Goal: Obtain resource: Obtain resource

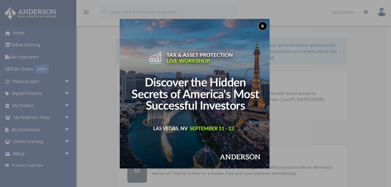
click at [64, 105] on div "x" at bounding box center [195, 93] width 391 height 187
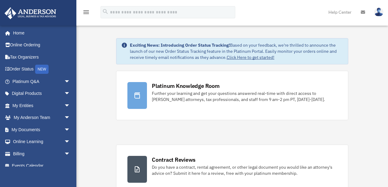
click at [64, 105] on span "arrow_drop_down" at bounding box center [70, 106] width 12 height 13
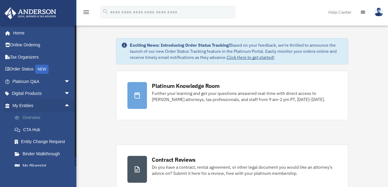
click at [26, 118] on link "Overview" at bounding box center [44, 118] width 71 height 12
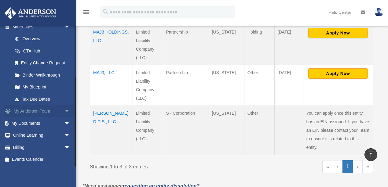
scroll to position [162, 0]
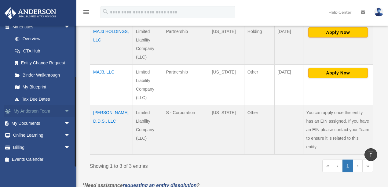
click at [64, 111] on span "arrow_drop_down" at bounding box center [70, 111] width 12 height 13
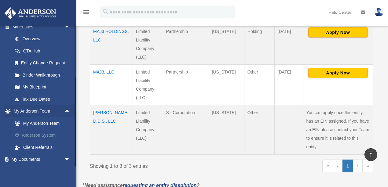
click at [51, 134] on link "Anderson System" at bounding box center [44, 135] width 71 height 12
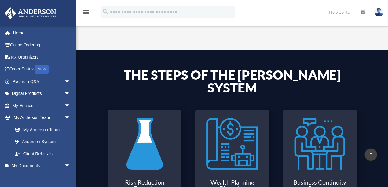
scroll to position [102, 0]
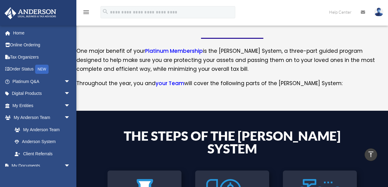
click at [166, 84] on link "your Team" at bounding box center [169, 85] width 29 height 10
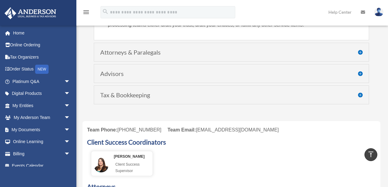
scroll to position [122, 0]
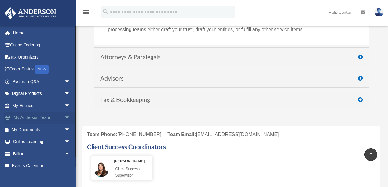
click at [45, 117] on link "My [PERSON_NAME] Team arrow_drop_down" at bounding box center [41, 118] width 75 height 12
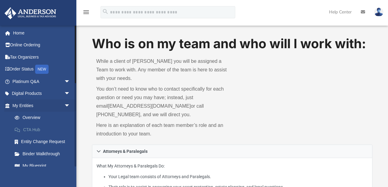
click at [28, 129] on link "CTA Hub" at bounding box center [44, 130] width 71 height 12
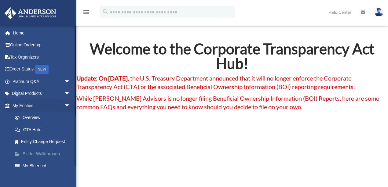
scroll to position [20, 0]
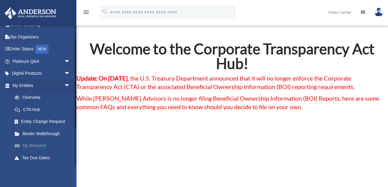
click at [29, 145] on link "My Blueprint" at bounding box center [44, 146] width 71 height 12
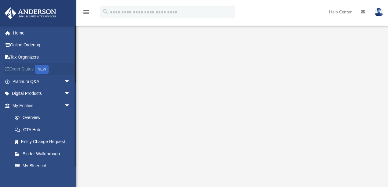
click at [45, 68] on div "NEW" at bounding box center [41, 69] width 13 height 9
click at [369, 153] on div "Scroll to top vertical_align_top" at bounding box center [370, 154] width 13 height 13
click at [32, 165] on link "My Blueprint" at bounding box center [44, 166] width 71 height 12
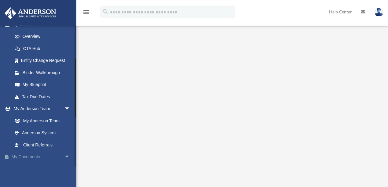
click at [32, 155] on link "My Documents arrow_drop_down" at bounding box center [41, 157] width 75 height 12
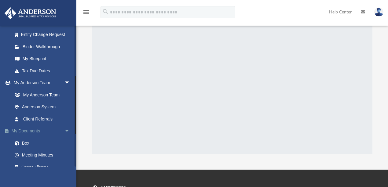
scroll to position [122, 0]
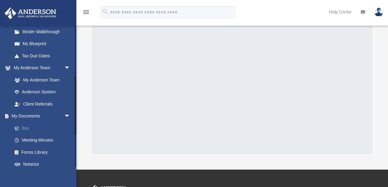
click at [24, 129] on link "Box" at bounding box center [44, 128] width 71 height 12
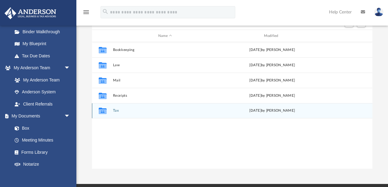
scroll to position [3, 3]
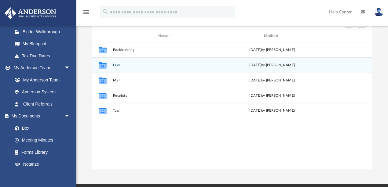
click at [107, 64] on icon "Collaborated Folder" at bounding box center [103, 65] width 10 height 10
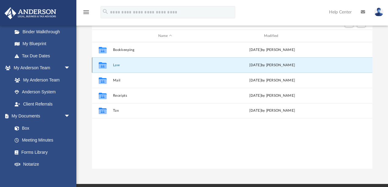
click at [114, 64] on button "Law" at bounding box center [165, 65] width 104 height 4
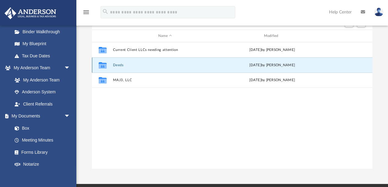
click at [114, 64] on button "Deeds" at bounding box center [165, 65] width 104 height 4
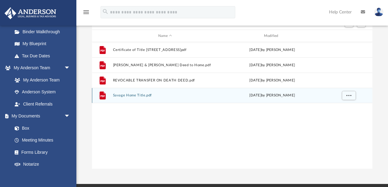
click at [124, 95] on button "Savage Home Title.pdf" at bounding box center [165, 96] width 104 height 4
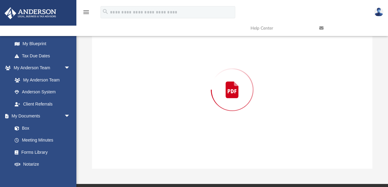
click at [124, 95] on div "Preview" at bounding box center [232, 90] width 280 height 158
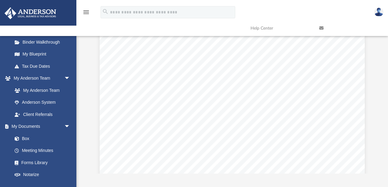
scroll to position [0, 0]
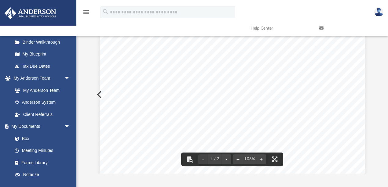
scroll to position [61, 0]
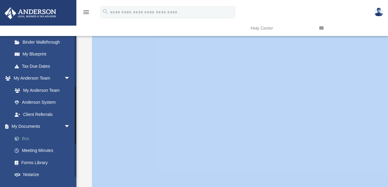
click at [24, 137] on link "Box" at bounding box center [44, 138] width 71 height 12
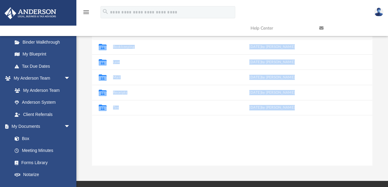
scroll to position [3, 3]
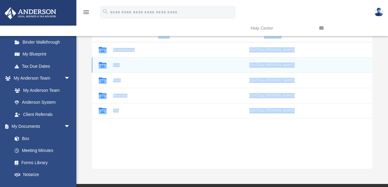
click at [117, 65] on button "Law" at bounding box center [165, 65] width 104 height 4
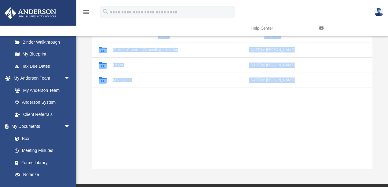
click at [141, 139] on div "Collaborated Folder Current Client LLCs needing attention [DATE] by [PERSON_NAM…" at bounding box center [232, 105] width 280 height 127
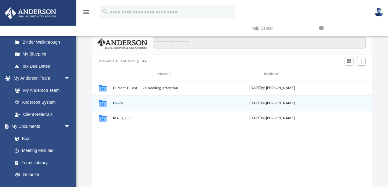
scroll to position [20, 0]
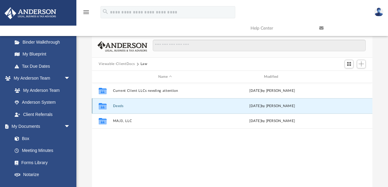
click at [118, 105] on button "Deeds" at bounding box center [165, 106] width 104 height 4
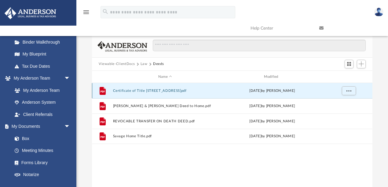
click at [120, 90] on button "Certificate of Title [STREET_ADDRESS]pdf" at bounding box center [165, 91] width 104 height 4
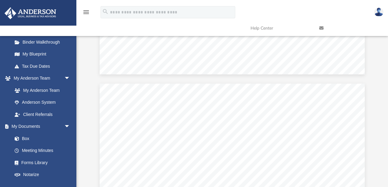
scroll to position [179, 0]
